Goal: Task Accomplishment & Management: Complete application form

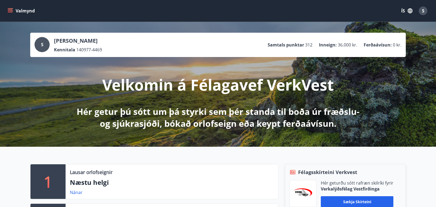
click at [11, 13] on icon "menu" at bounding box center [10, 10] width 5 height 5
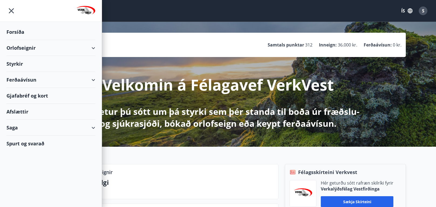
click at [39, 47] on div "Orlofseignir" at bounding box center [50, 48] width 89 height 16
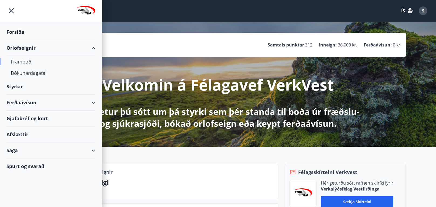
click at [26, 60] on div "Framboð" at bounding box center [51, 61] width 80 height 11
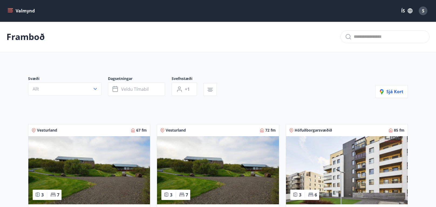
click at [12, 12] on icon "menu" at bounding box center [10, 10] width 5 height 5
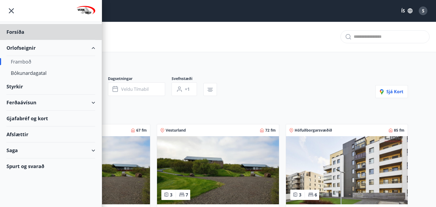
click at [28, 85] on div "Styrkir" at bounding box center [50, 87] width 89 height 16
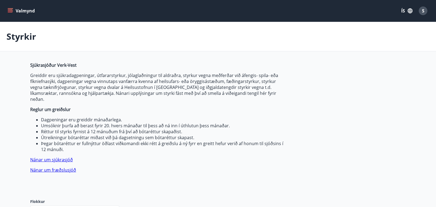
type input "***"
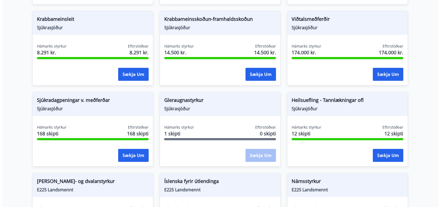
scroll to position [252, 0]
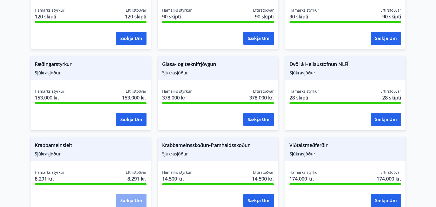
click at [123, 194] on button "Sækja um" at bounding box center [131, 200] width 31 height 13
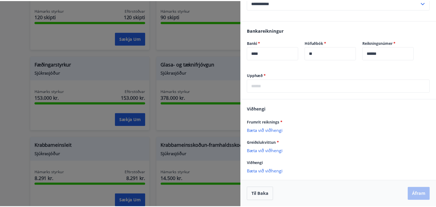
scroll to position [0, 0]
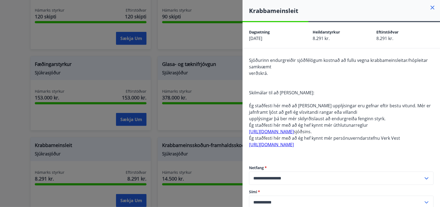
click at [431, 8] on icon at bounding box center [433, 8] width 4 height 4
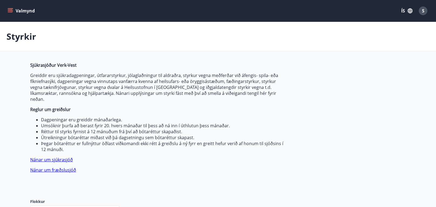
click at [424, 12] on div "S" at bounding box center [423, 10] width 9 height 9
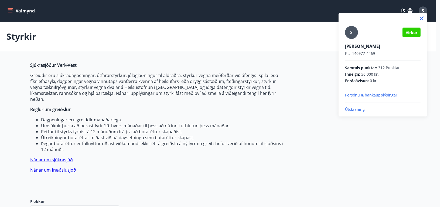
click at [149, 59] on div at bounding box center [220, 103] width 440 height 207
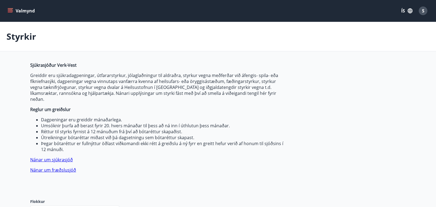
click at [10, 10] on icon "menu" at bounding box center [10, 9] width 5 height 1
